Goal: Information Seeking & Learning: Learn about a topic

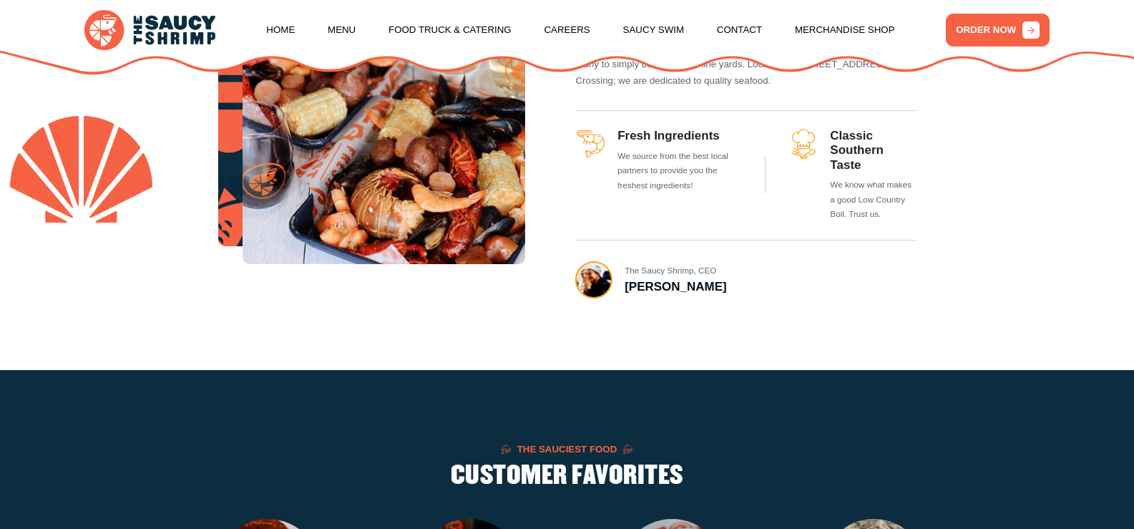
scroll to position [644, 0]
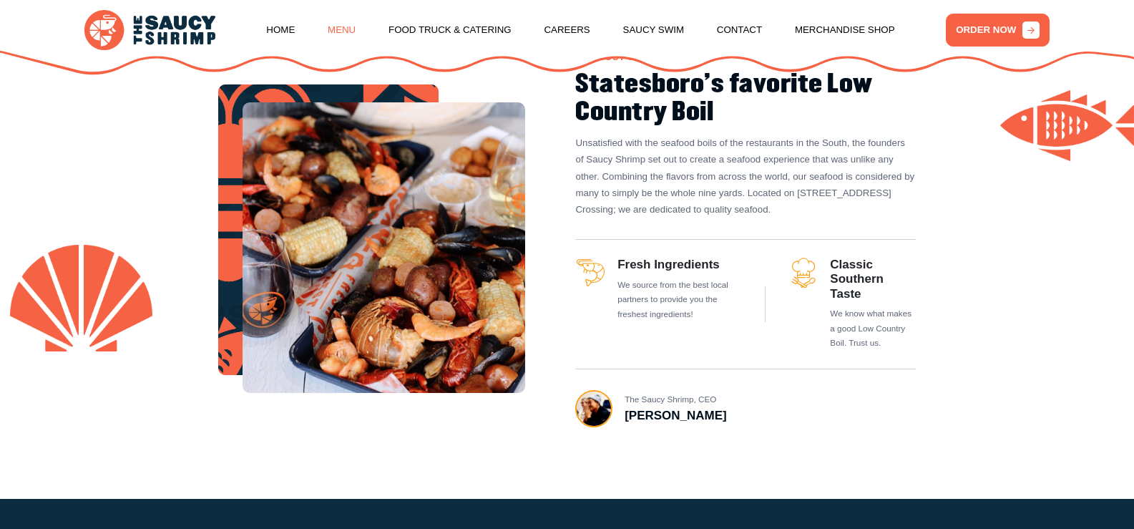
click at [335, 27] on link "Menu" at bounding box center [342, 30] width 28 height 54
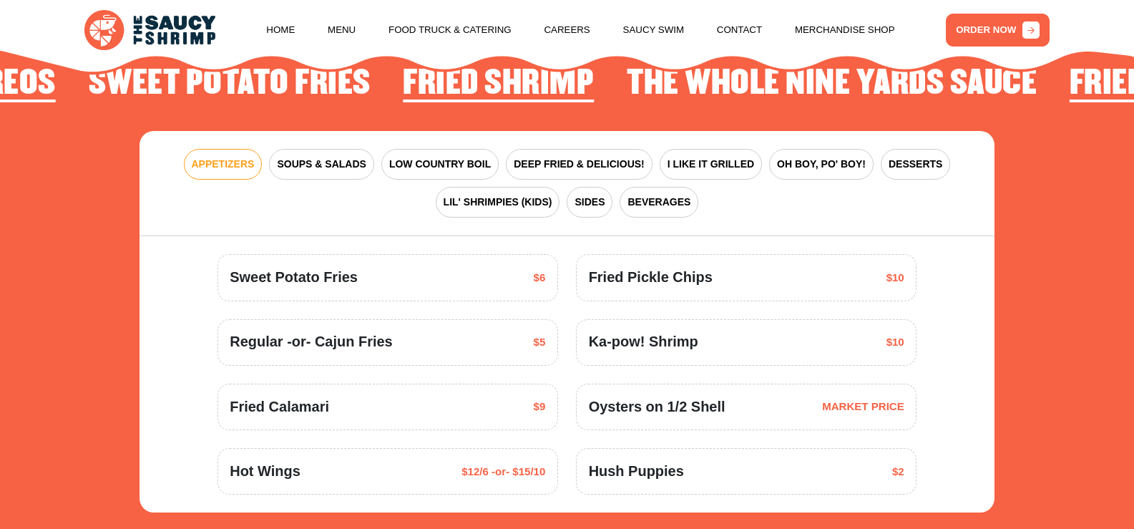
scroll to position [1805, 0]
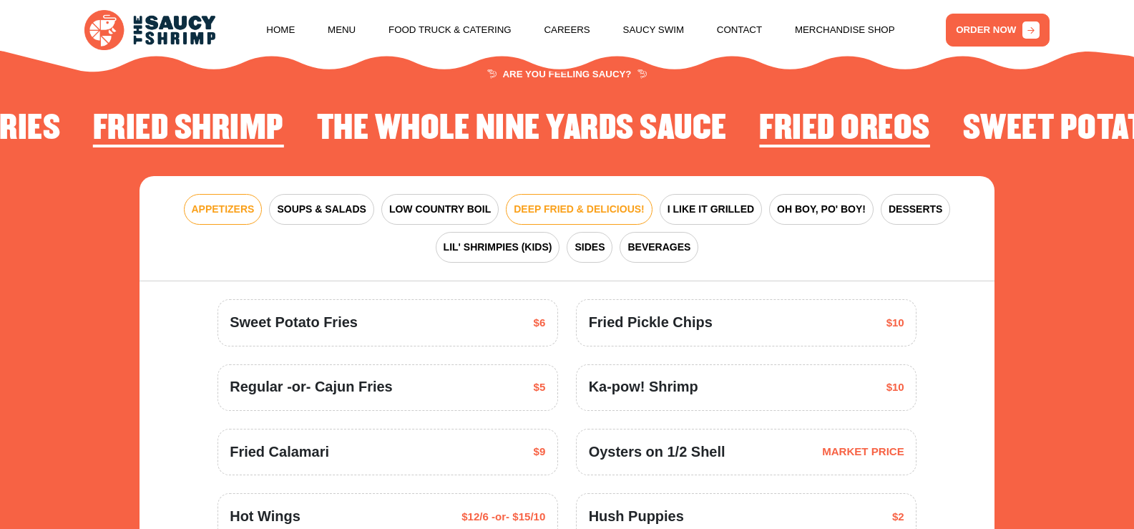
click at [609, 205] on span "DEEP FRIED & DELICIOUS!" at bounding box center [579, 209] width 131 height 15
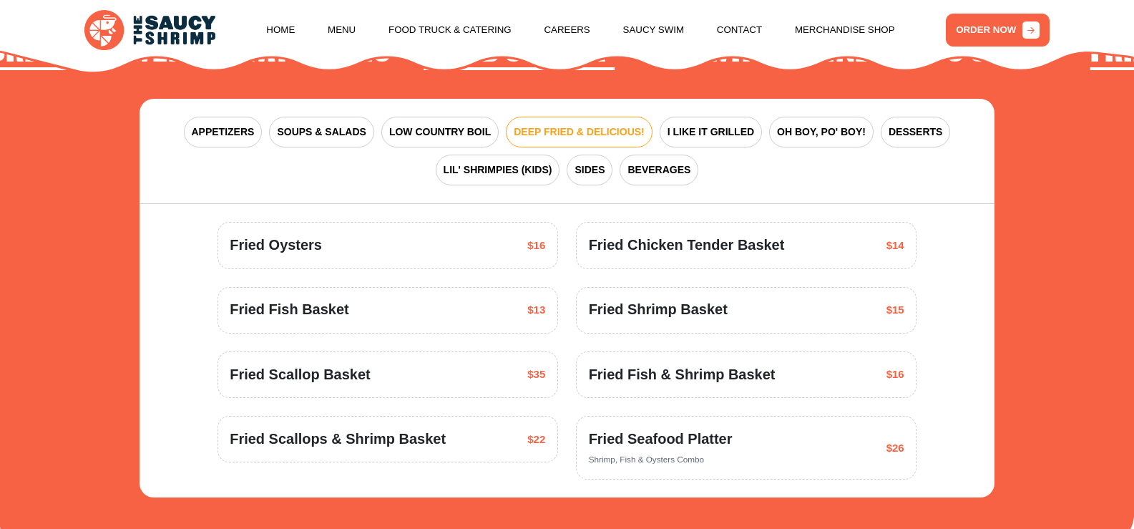
scroll to position [1860, 0]
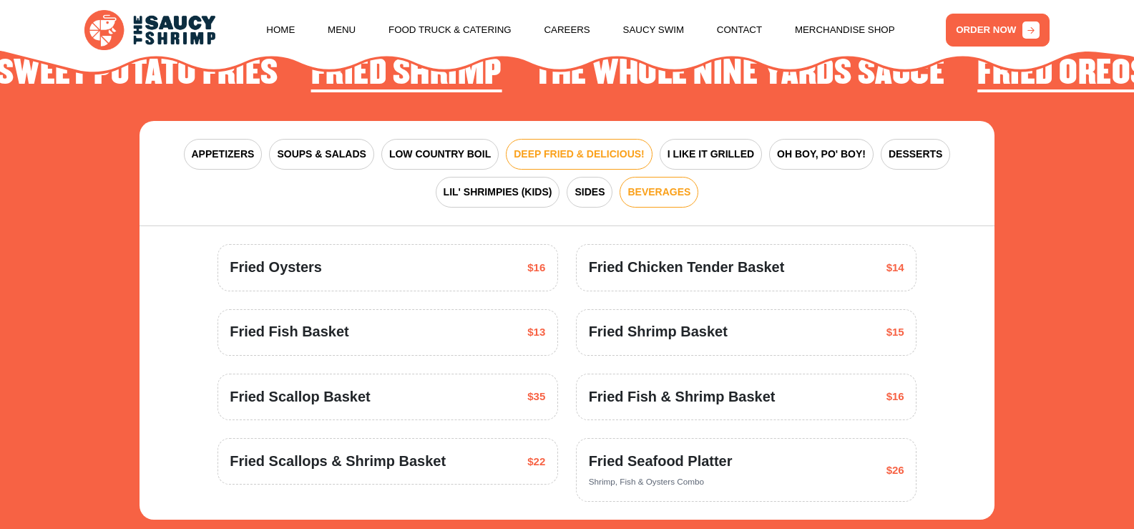
click at [680, 192] on span "BEVERAGES" at bounding box center [658, 192] width 63 height 15
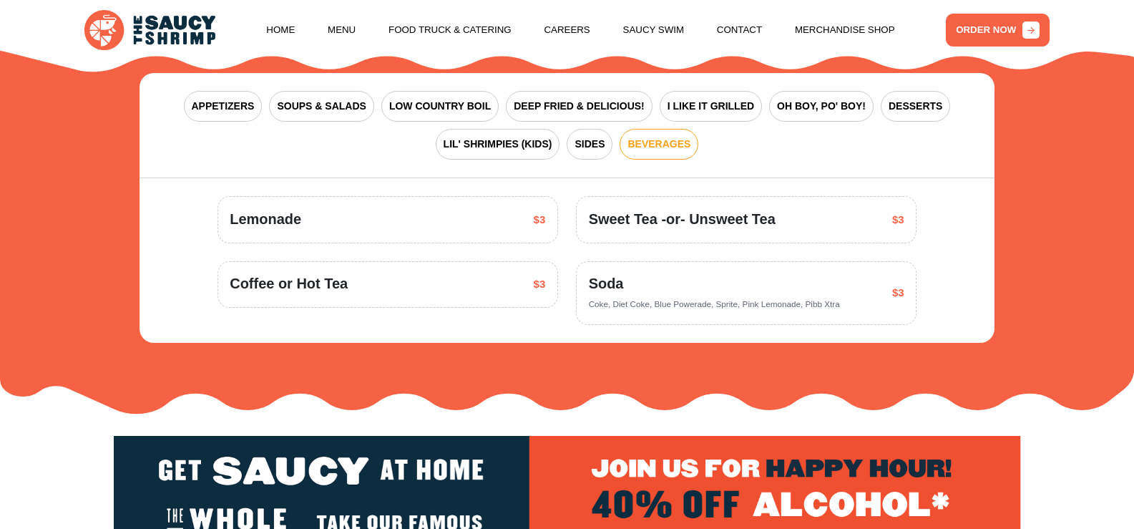
scroll to position [1931, 0]
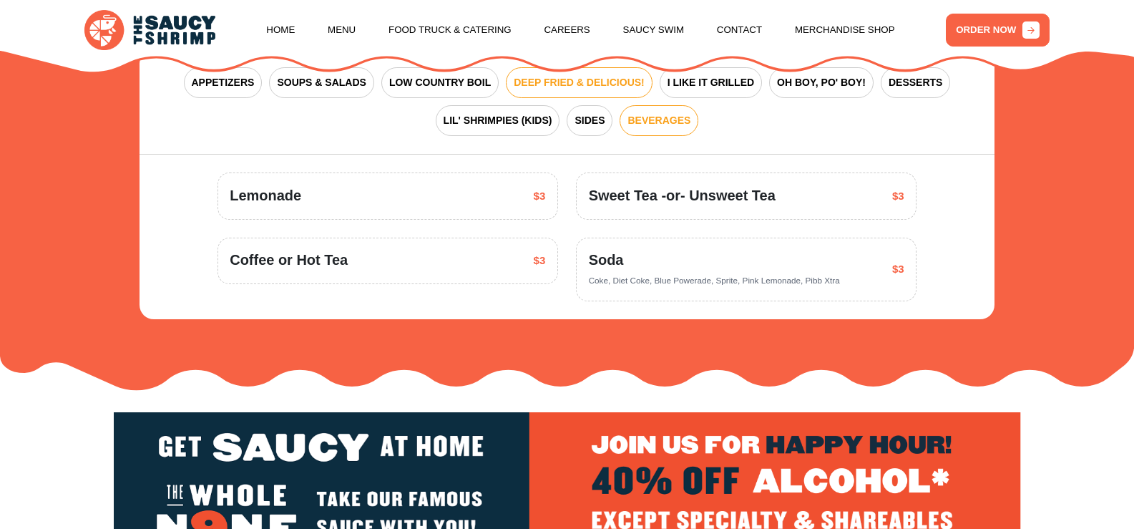
click at [607, 89] on span "DEEP FRIED & DELICIOUS!" at bounding box center [579, 82] width 131 height 15
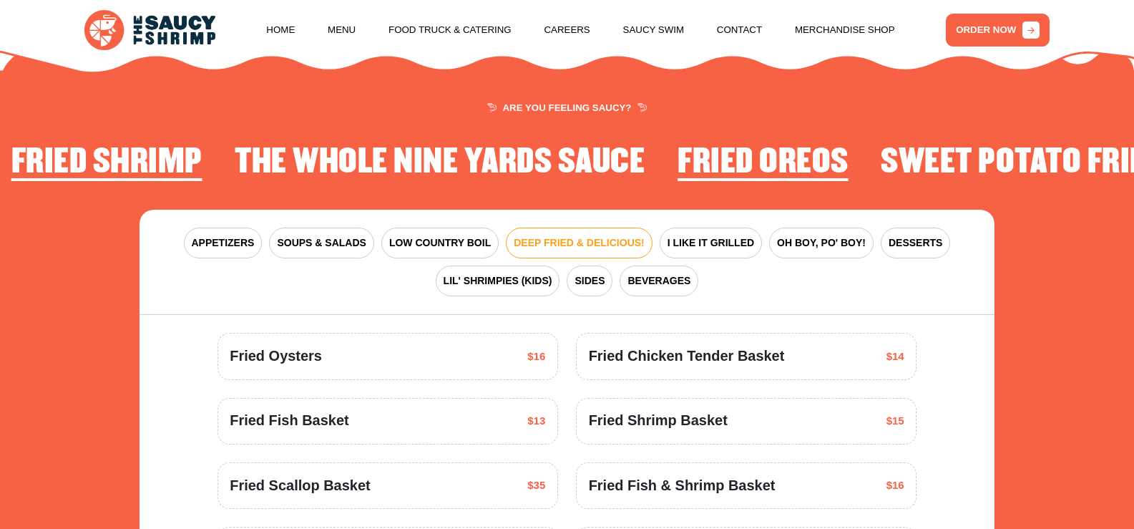
scroll to position [1717, 0]
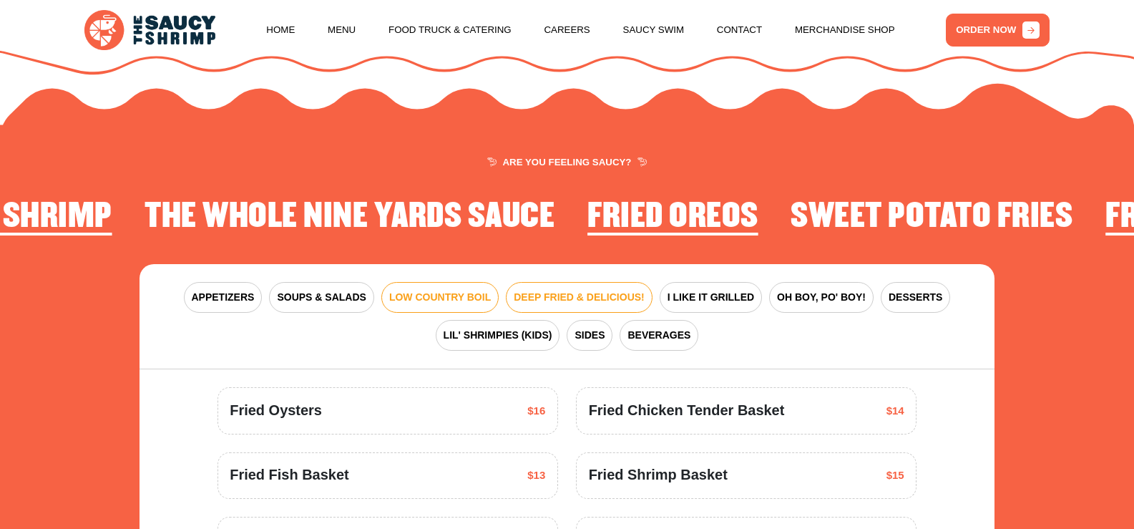
click at [445, 299] on span "LOW COUNTRY BOIL" at bounding box center [440, 297] width 102 height 15
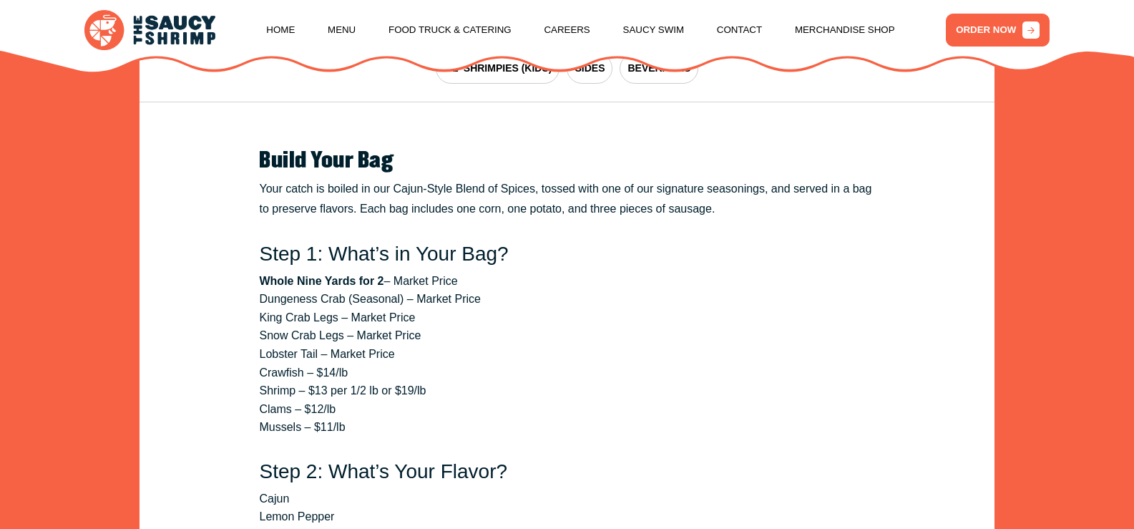
scroll to position [1860, 0]
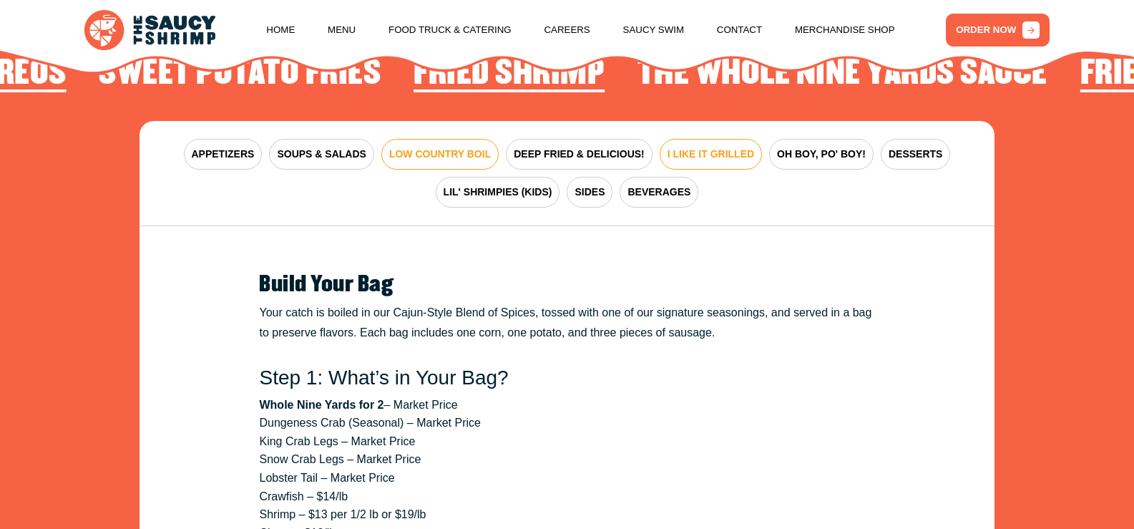
click at [733, 154] on span "I LIKE IT GRILLED" at bounding box center [710, 154] width 87 height 15
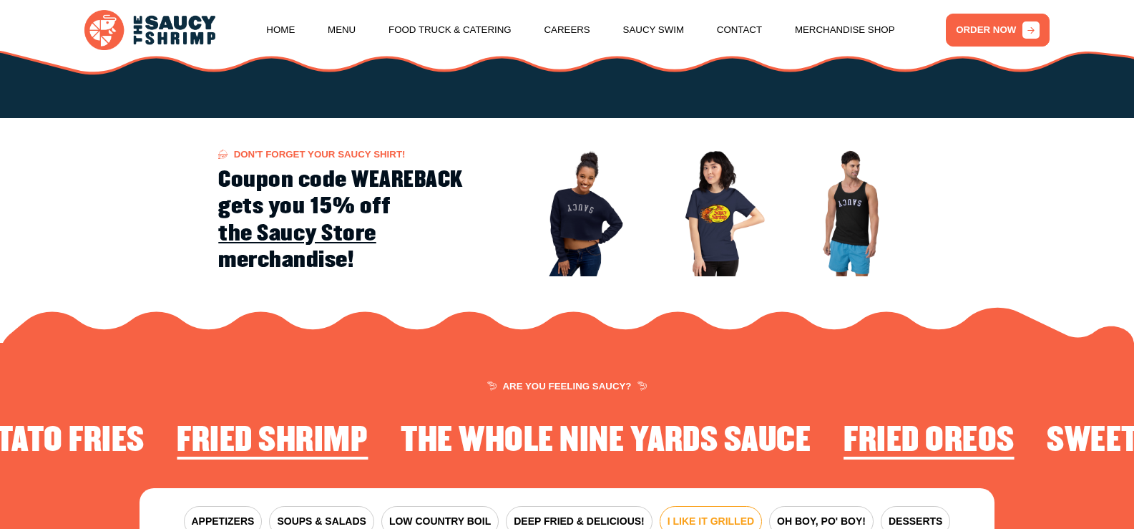
scroll to position [1574, 0]
